Goal: Task Accomplishment & Management: Complete application form

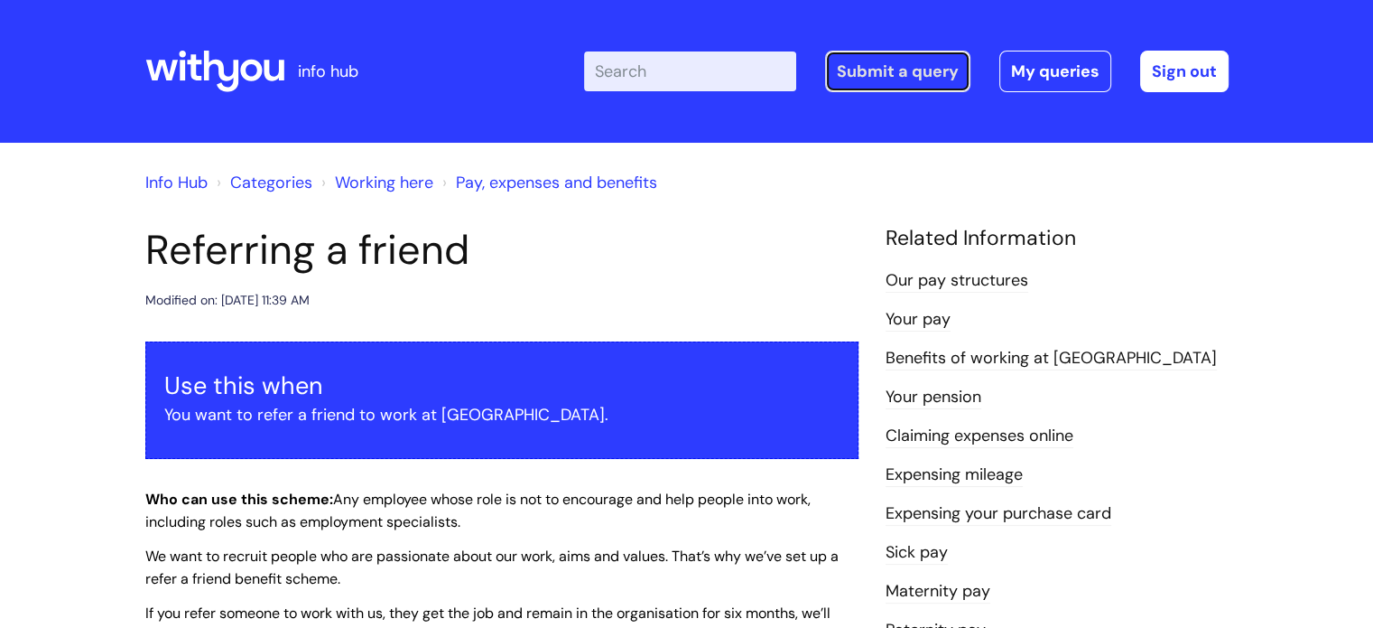
click at [874, 70] on link "Submit a query" at bounding box center [897, 72] width 145 height 42
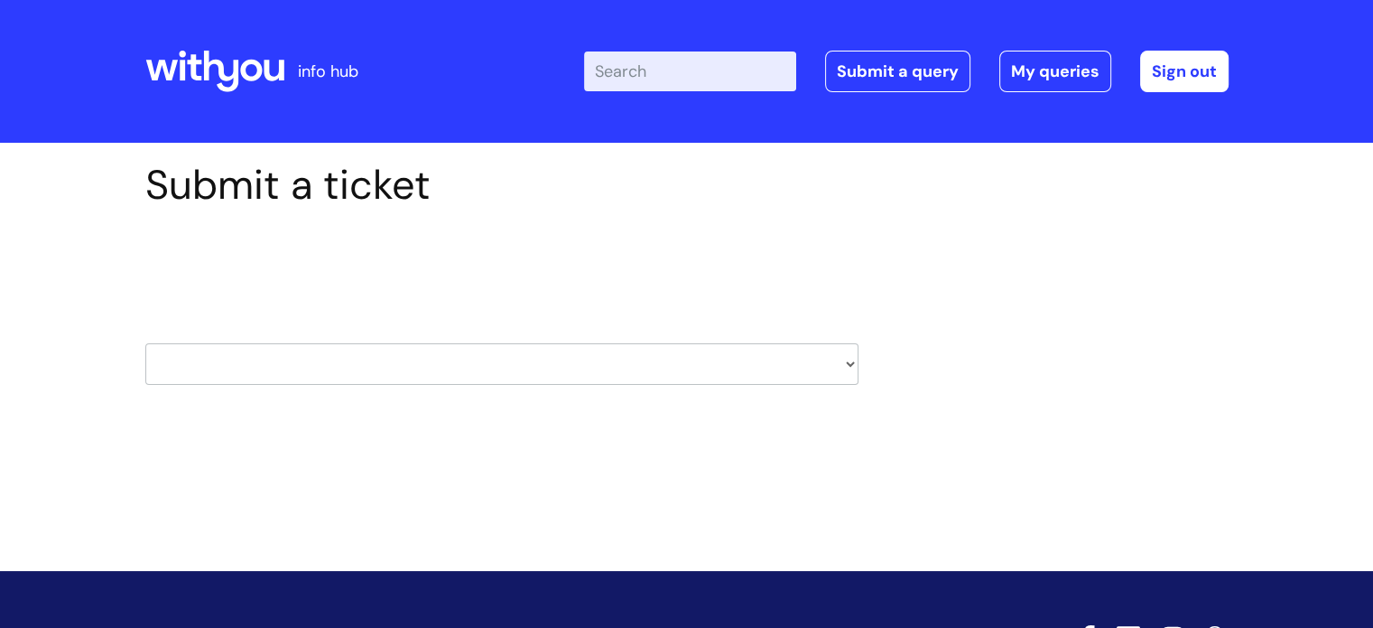
click at [581, 368] on select "HR / People IT and Support Clinical Drug Alerts Finance Accounts Data Support T…" at bounding box center [501, 364] width 713 height 42
select select "it_and_support"
click at [145, 343] on select "HR / People IT and Support Clinical Drug Alerts Finance Accounts Data Support T…" at bounding box center [501, 364] width 713 height 42
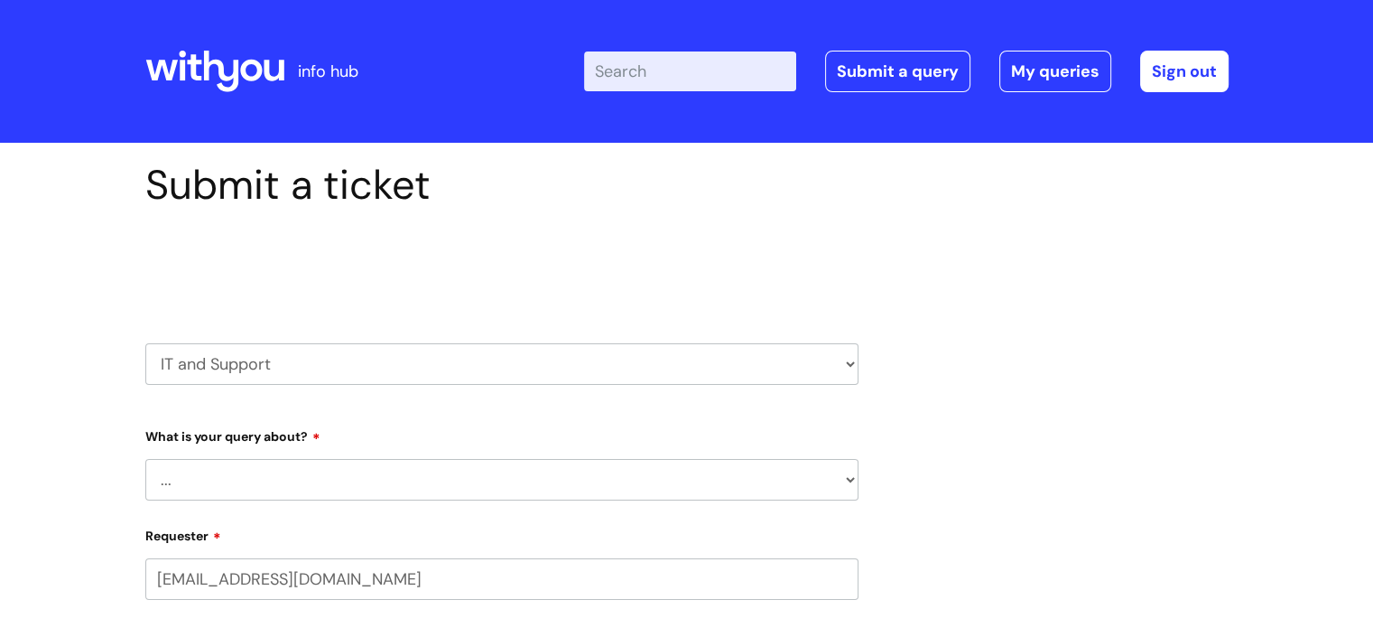
select select "80004286540"
click at [374, 477] on select "... Mobile Phone Reset & MFA Accounts, Starters and Leavers IT Hardware issue I…" at bounding box center [501, 480] width 713 height 42
select select "Accounts, Starters and Leavers"
click at [145, 459] on select "... Mobile Phone Reset & MFA Accounts, Starters and Leavers IT Hardware issue I…" at bounding box center [501, 480] width 713 height 42
click at [363, 574] on select "... I have a new starter I have a leaver I need to make a change to an account …" at bounding box center [509, 573] width 699 height 42
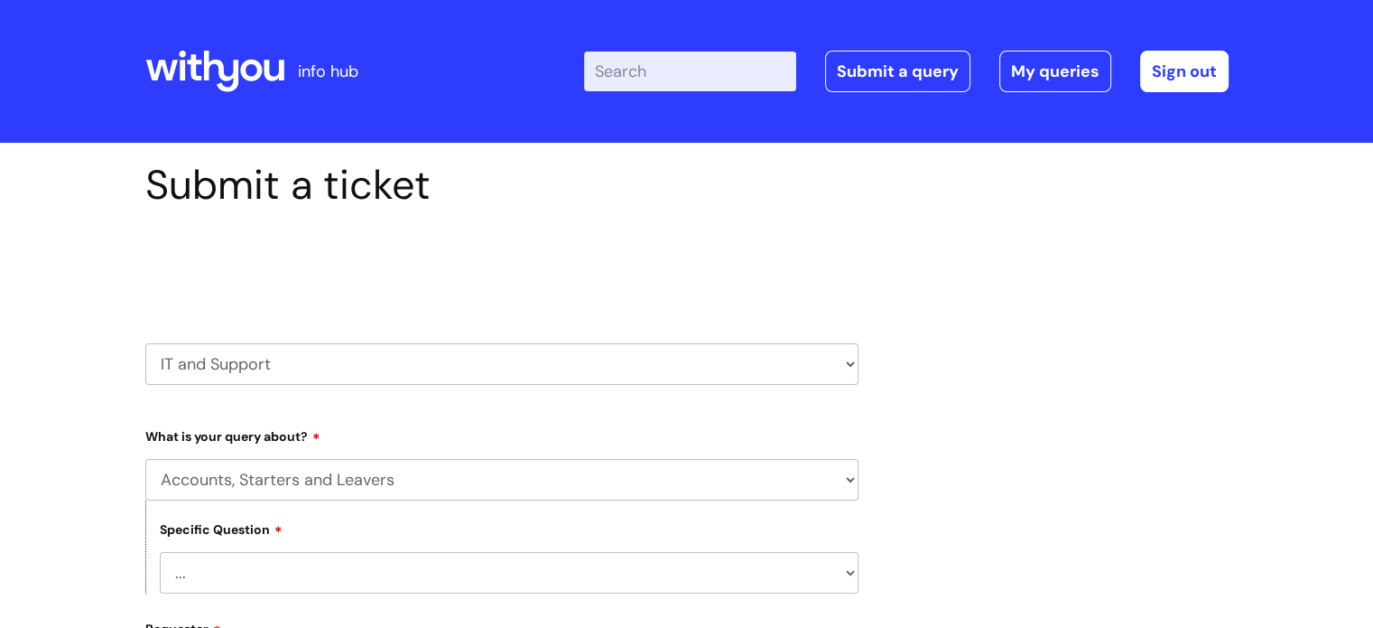
select select "I need to make a change to an account"
click at [160, 552] on select "... I have a new starter I have a leaver I need to make a change to an account …" at bounding box center [509, 573] width 699 height 42
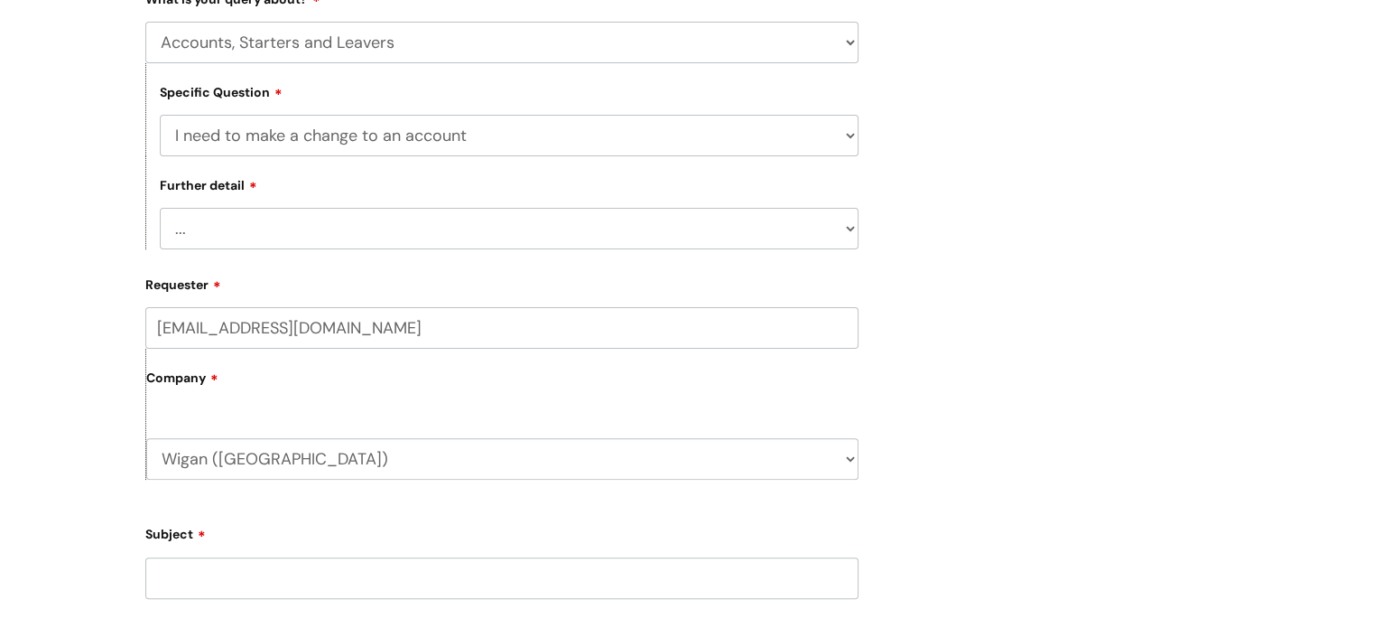
scroll to position [448, 0]
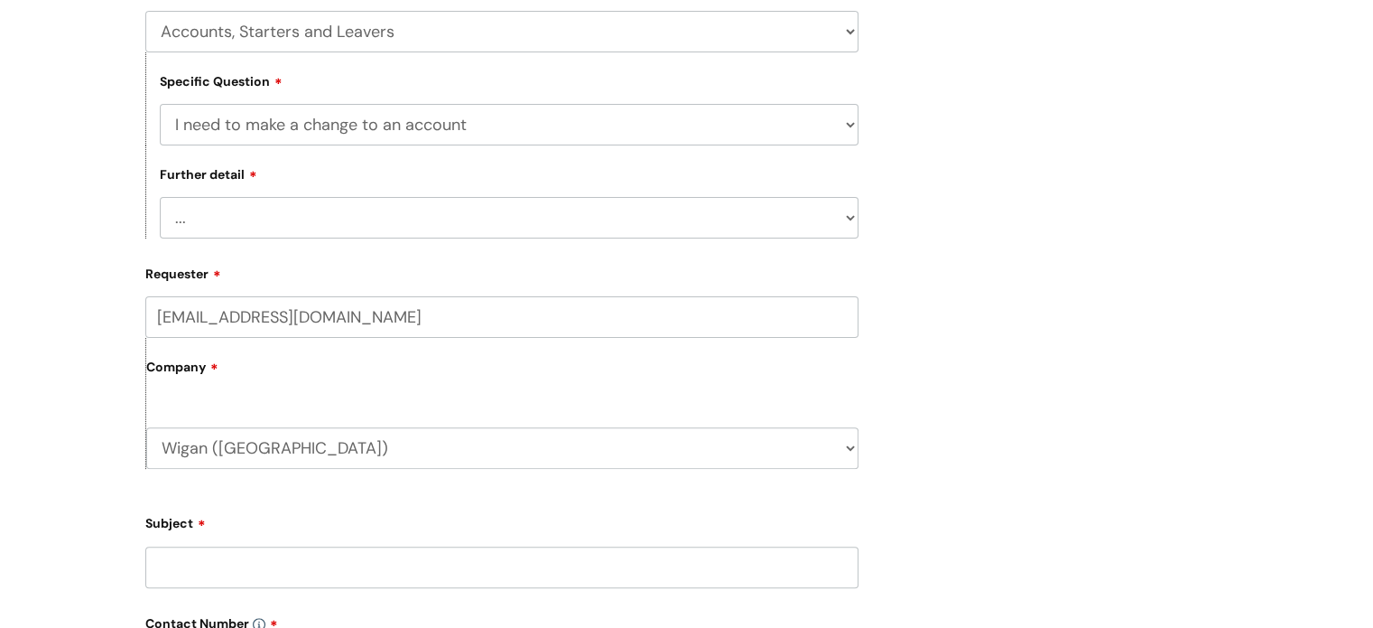
click at [740, 219] on select "... I need to amend the name, details or access of an account I need to reinsta…" at bounding box center [509, 218] width 699 height 42
select select "I need to reinstate an account"
click at [160, 197] on select "... I need to amend the name, details or access of an account I need to reinsta…" at bounding box center [509, 218] width 699 height 42
click at [425, 559] on input "Subject" at bounding box center [501, 567] width 713 height 42
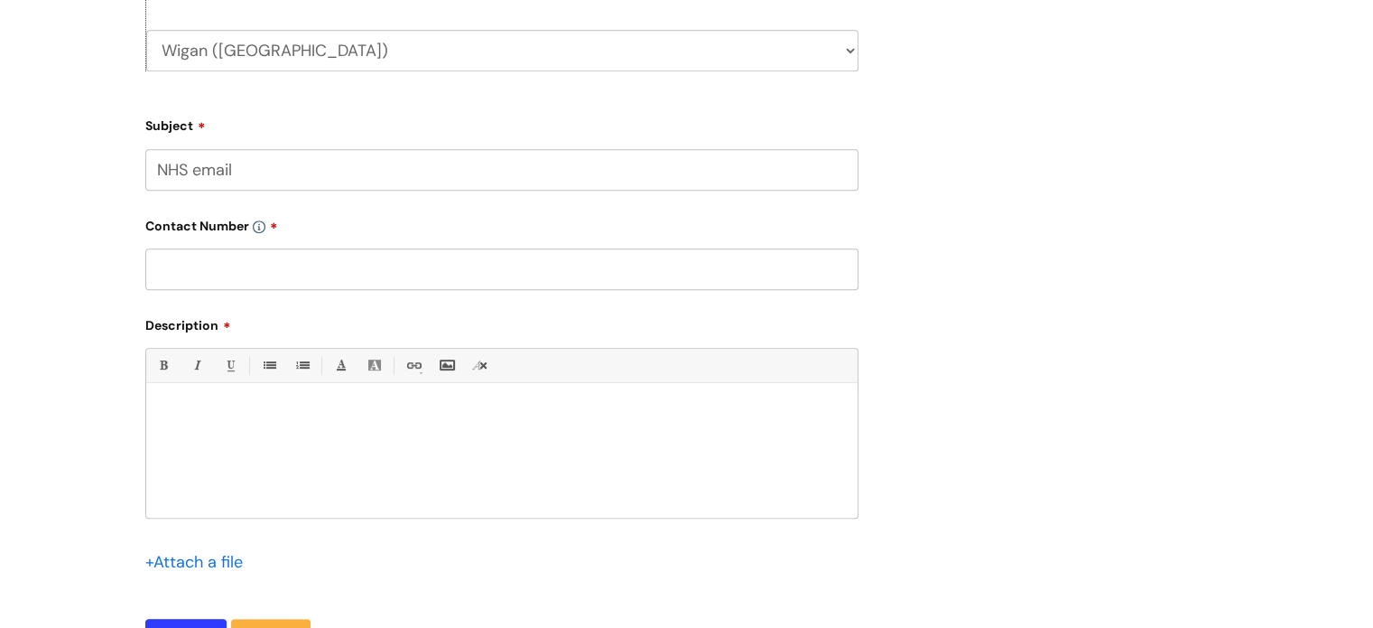
scroll to position [849, 0]
type input "NHS email"
click at [742, 274] on input "text" at bounding box center [501, 266] width 713 height 42
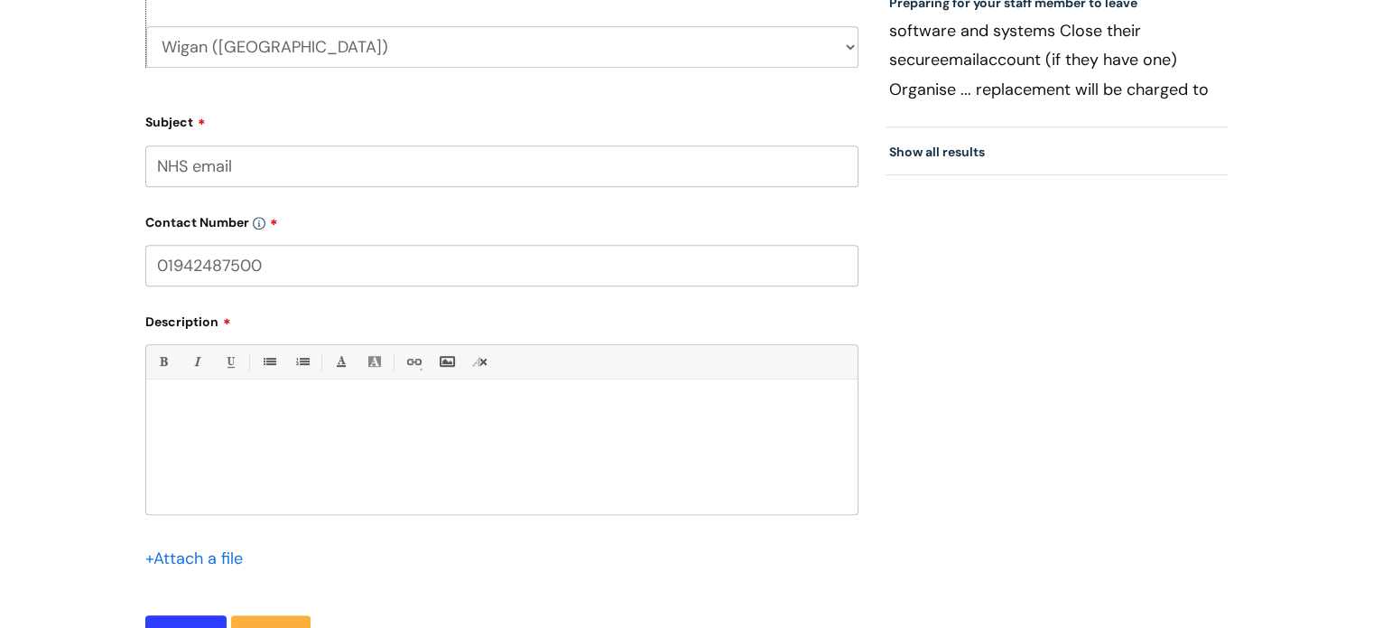
type input "01942487500"
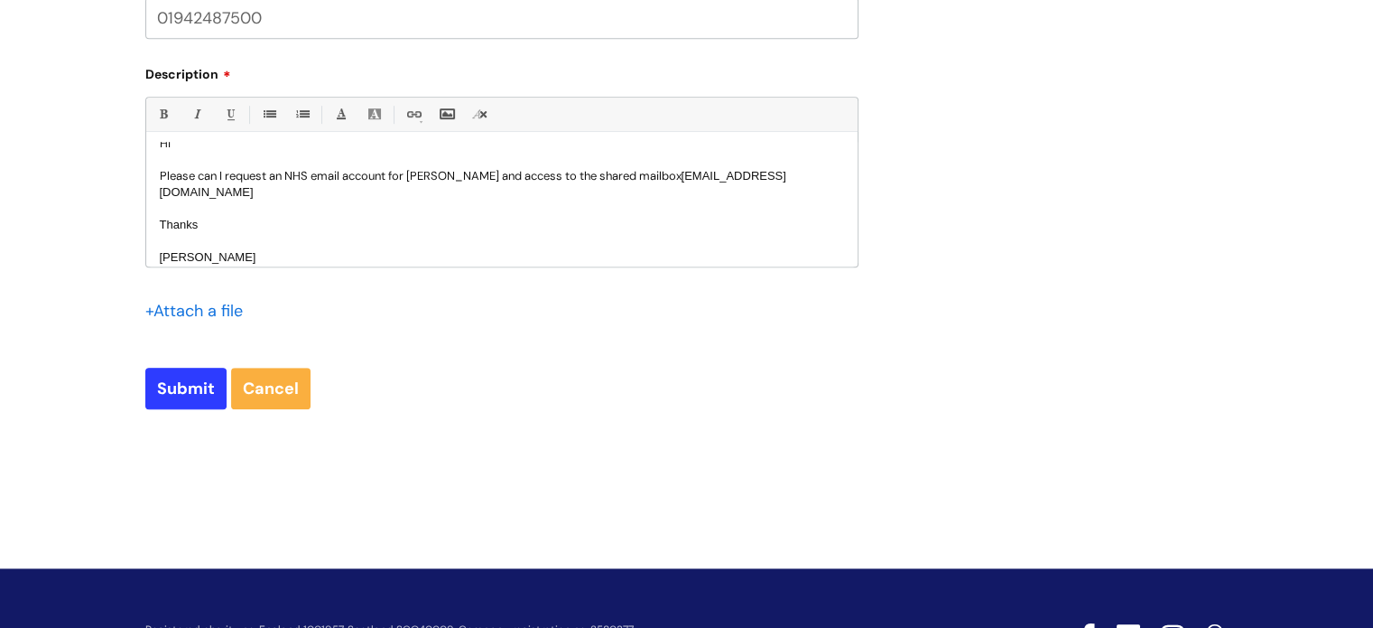
scroll to position [1107, 0]
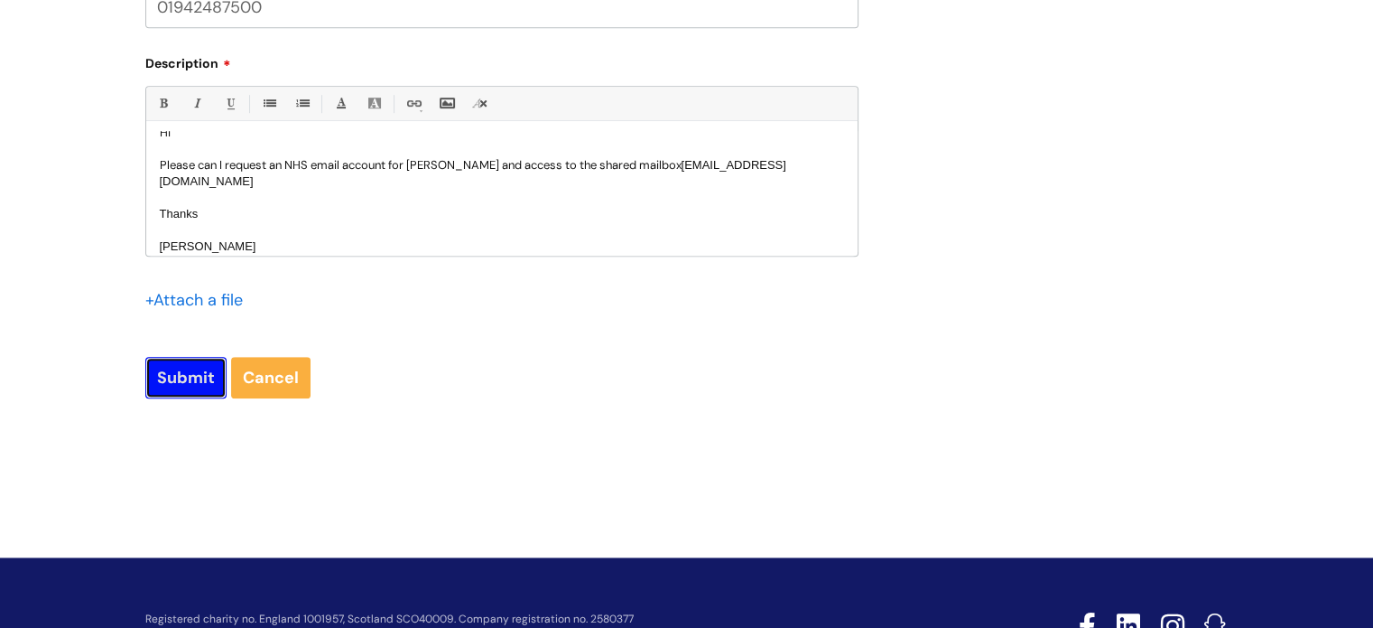
click at [179, 367] on input "Submit" at bounding box center [185, 378] width 81 height 42
type input "Please Wait..."
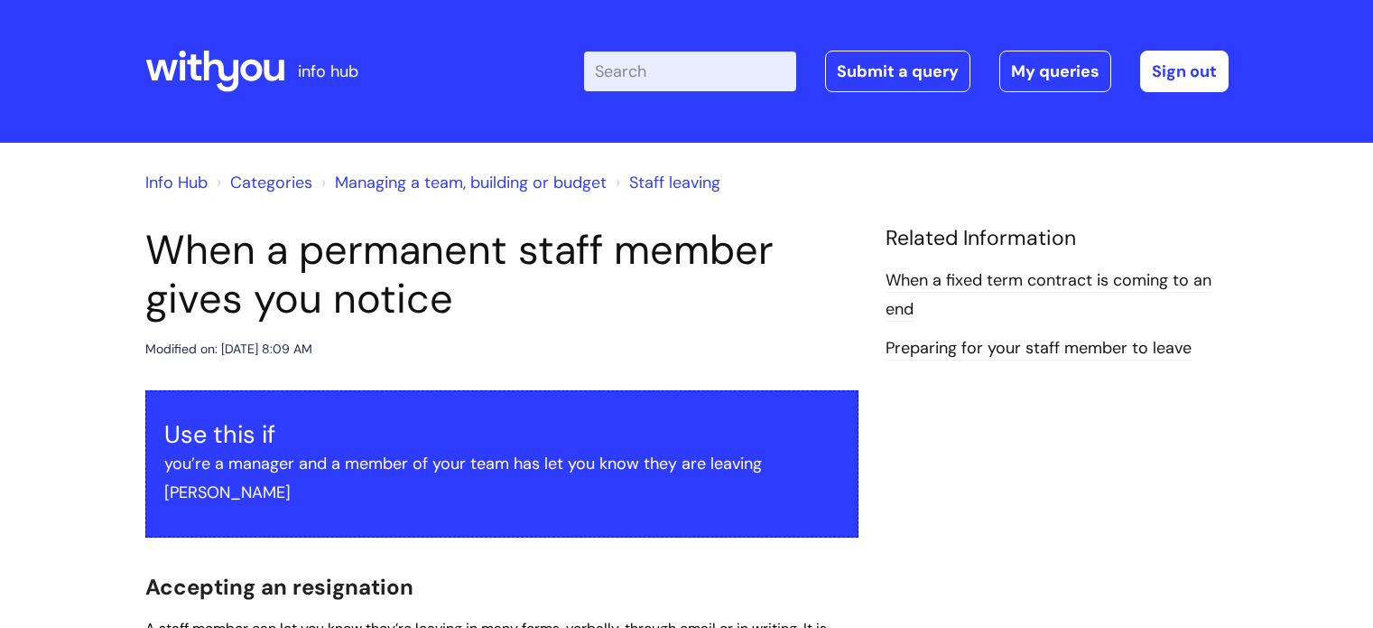
scroll to position [377, 0]
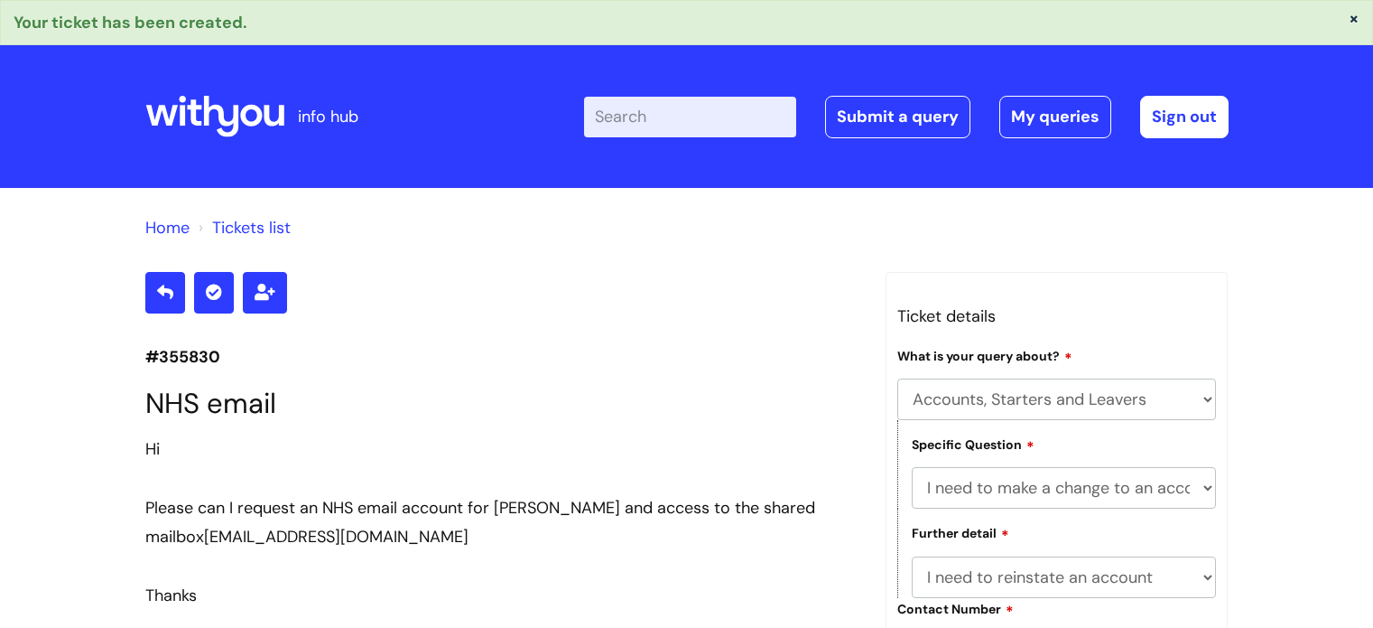
select select "Accounts, Starters and Leavers"
select select "I need to make a change to an account"
select select "I need to reinstate an account"
